Goal: Communication & Community: Answer question/provide support

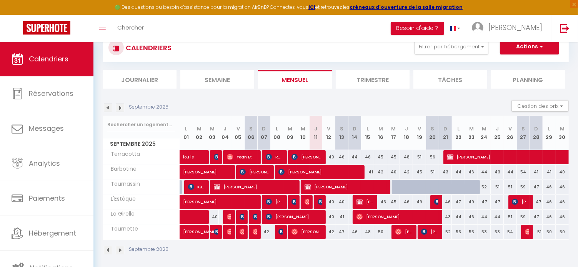
scroll to position [42, 0]
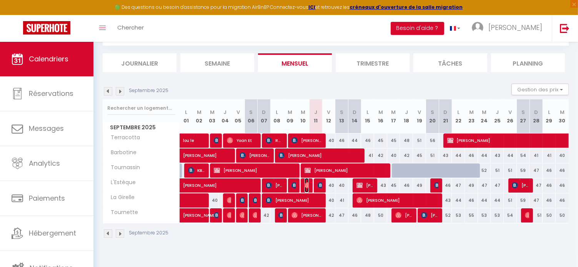
click at [307, 185] on img at bounding box center [307, 186] width 6 height 6
select select "OK"
select select "0"
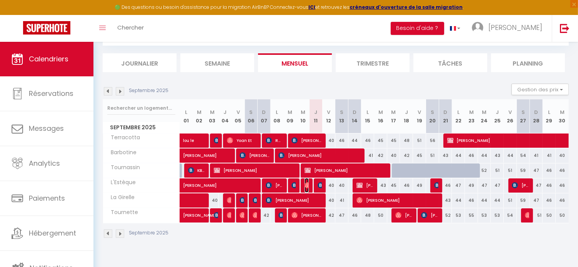
select select "1"
select select
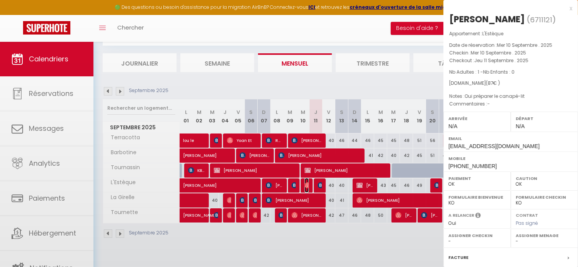
select select "52108"
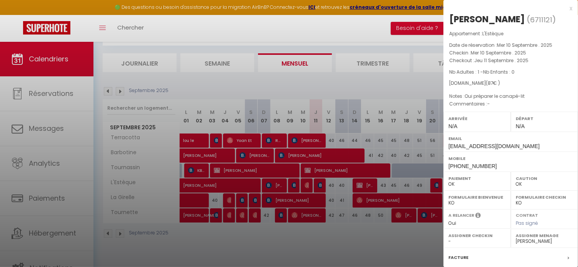
click at [319, 186] on div at bounding box center [289, 133] width 578 height 267
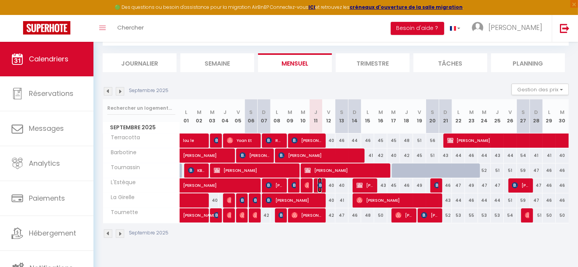
click at [319, 186] on img at bounding box center [320, 186] width 6 height 6
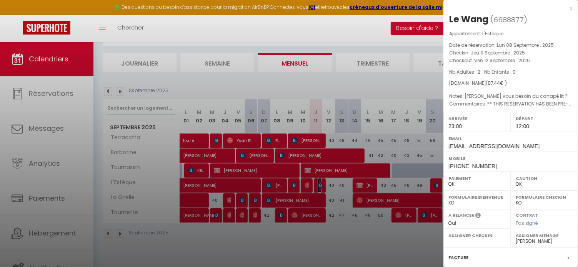
scroll to position [89, 0]
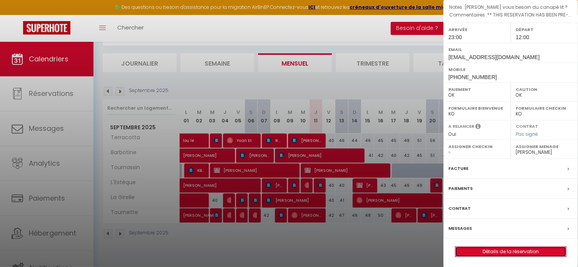
click at [509, 252] on link "Détails de la réservation" at bounding box center [510, 252] width 111 height 10
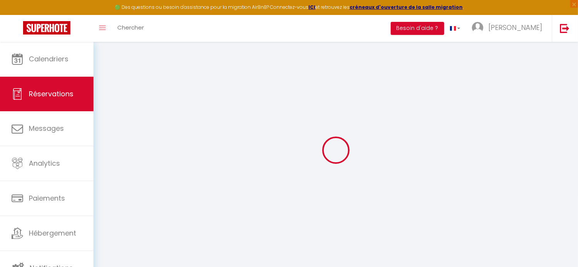
select select
checkbox input "false"
select index
select select
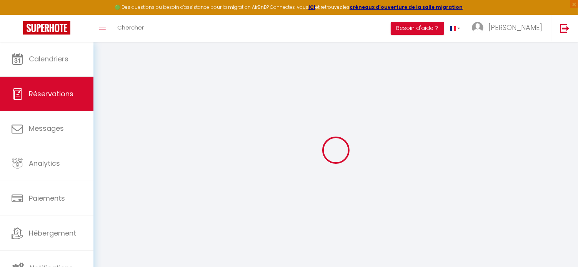
select select
checkbox input "false"
type textarea "** THIS RESERVATION HAS BEEN PRE-PAID ** Reservation has a cancellation grace p…"
select index
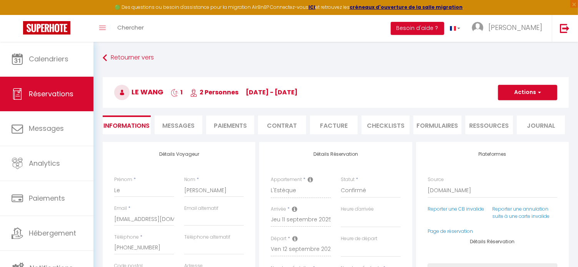
type input "38"
type input "1.44"
select select
checkbox input "false"
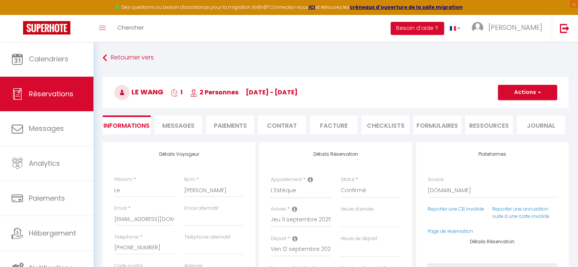
select index
checkbox input "false"
select index
select select "23:00"
select select "12:00"
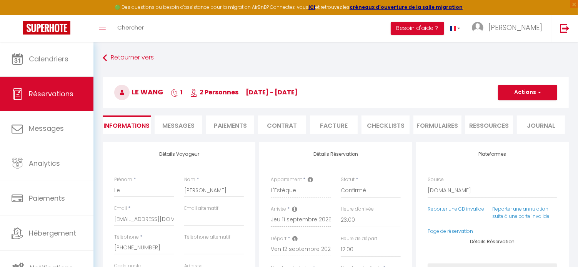
click at [171, 126] on span "Messages" at bounding box center [178, 125] width 32 height 9
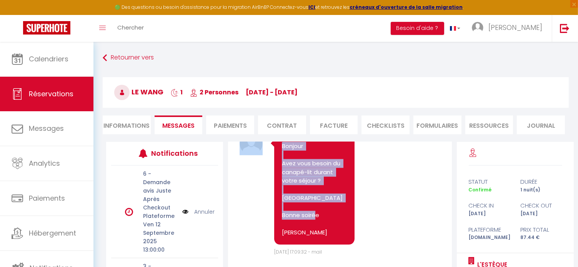
scroll to position [1280, 0]
drag, startPoint x: 314, startPoint y: 233, endPoint x: 277, endPoint y: 188, distance: 59.0
click at [277, 188] on div "Bonjour Avez vous besoin du canapé-lit durant votre séjour ? [GEOGRAPHIC_DATA] …" at bounding box center [314, 190] width 80 height 111
copy pre "Bonjour Avez vous besoin du canapé-lit durant votre séjour ? Merci Bonne soirée…"
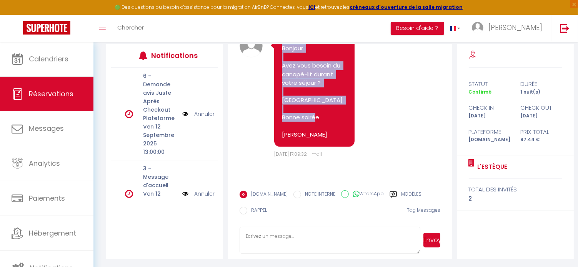
scroll to position [99, 0]
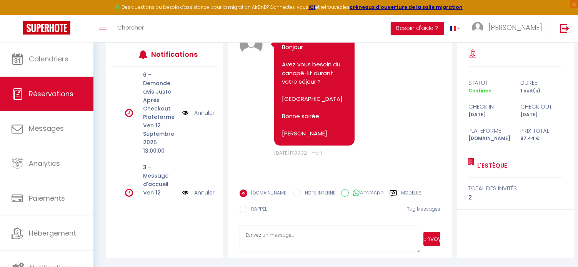
click at [284, 237] on textarea at bounding box center [329, 239] width 181 height 27
paste textarea "Bonjour Avez vous besoin du canapé-lit durant votre séjour ? [GEOGRAPHIC_DATA] …"
click at [279, 230] on textarea "Bonjour Avez vous besoin du canapé-lit durant votre séjour ? [GEOGRAPHIC_DATA] …" at bounding box center [329, 239] width 181 height 27
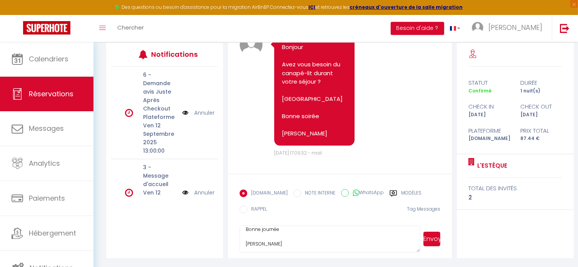
type textarea "Bonjour Avez vous besoin du canapé-lit durant votre séjour ? [GEOGRAPHIC_DATA] …"
click at [428, 239] on button "Envoyer" at bounding box center [431, 239] width 17 height 15
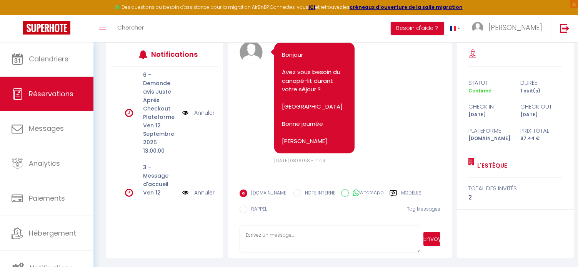
click at [269, 239] on textarea at bounding box center [329, 239] width 181 height 27
paste textarea "Bonjour Avez vous besoin du canapé-lit durant votre séjour ? [GEOGRAPHIC_DATA] …"
type textarea "Bonjour Avez vous besoin du canapé-lit durant votre séjour ? [GEOGRAPHIC_DATA] …"
click at [371, 194] on label "WhatsApp" at bounding box center [366, 193] width 35 height 8
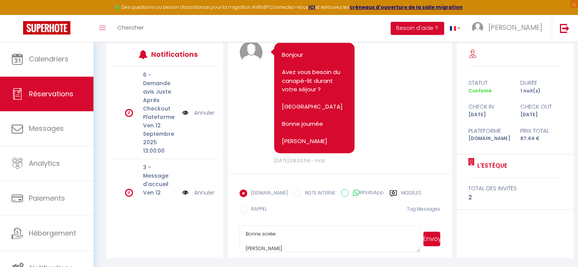
click at [349, 194] on input "WhatsApp" at bounding box center [345, 193] width 8 height 8
radio input "true"
radio input "false"
click at [432, 242] on button "Envoyer" at bounding box center [431, 239] width 17 height 15
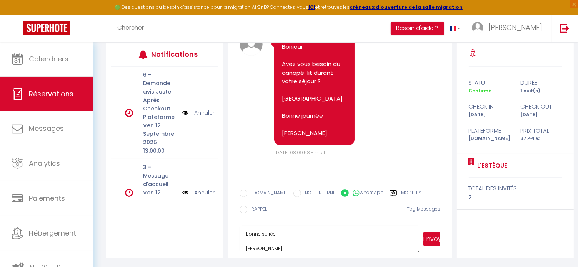
scroll to position [1452, 0]
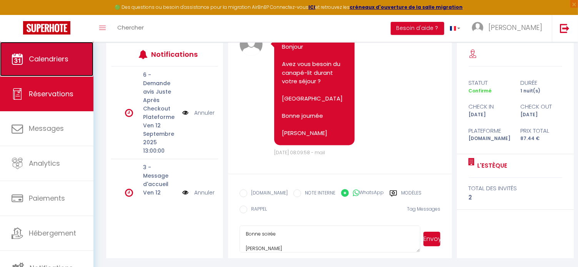
click at [46, 61] on span "Calendriers" at bounding box center [49, 59] width 40 height 10
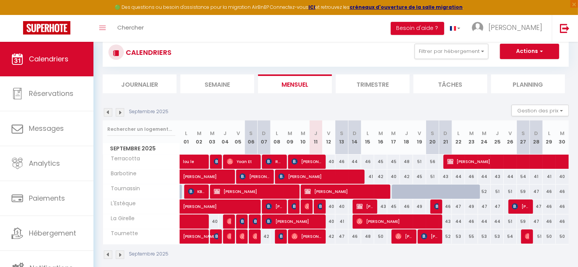
scroll to position [38, 0]
